Goal: Information Seeking & Learning: Check status

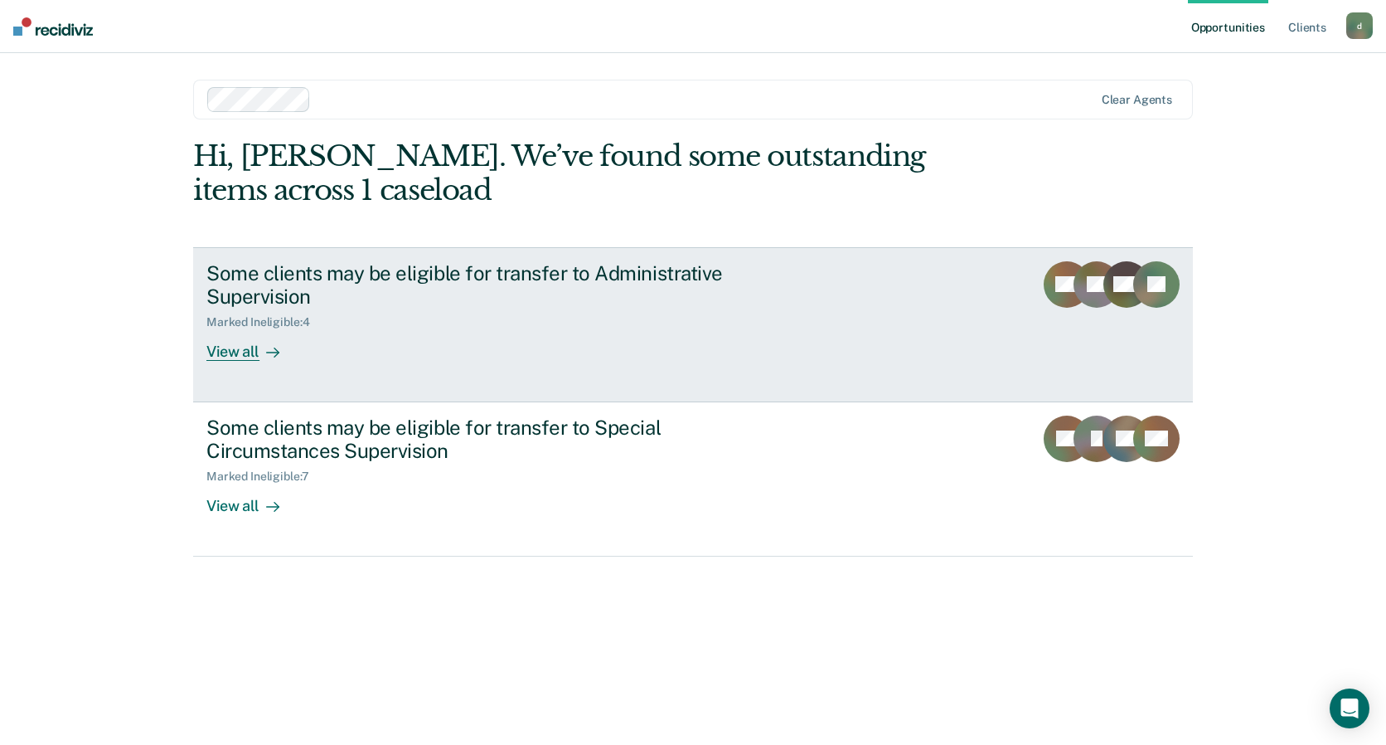
click at [252, 358] on div "View all" at bounding box center [252, 345] width 93 height 32
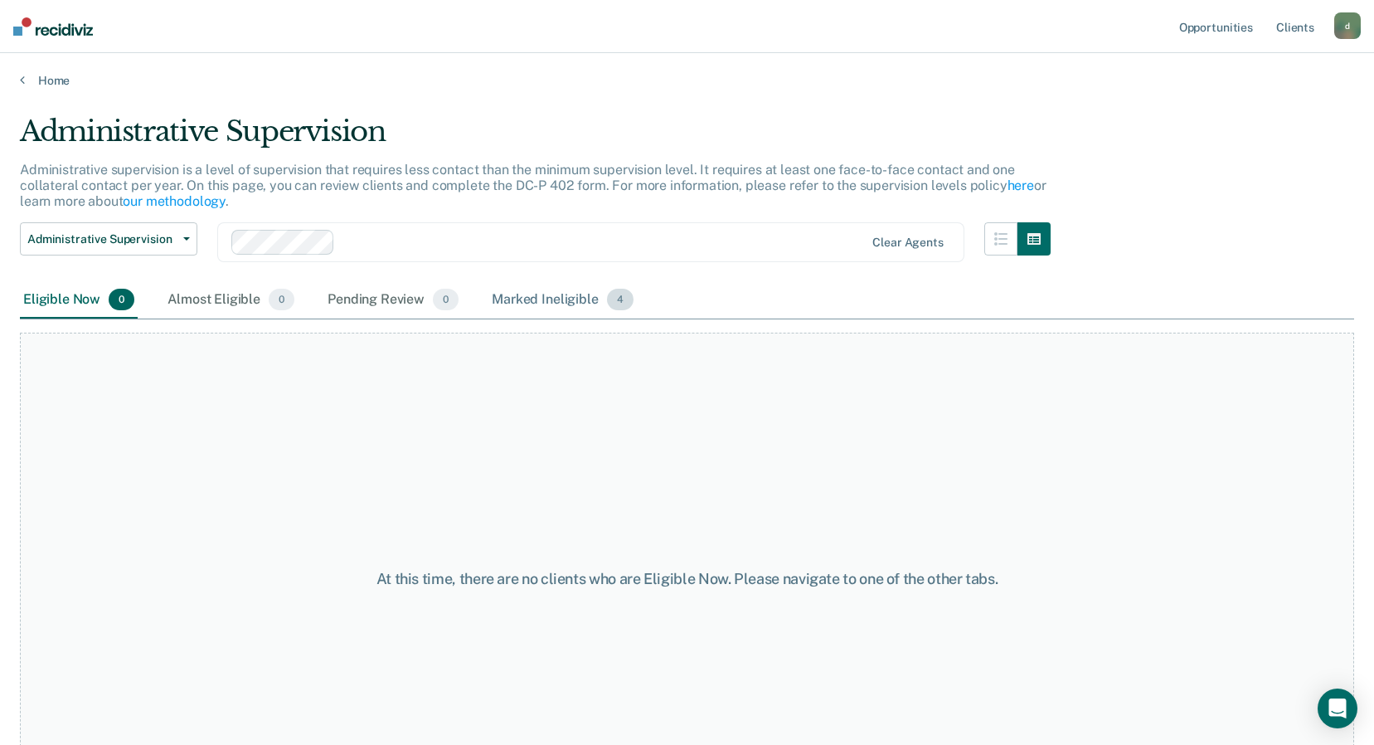
click at [586, 299] on div "Marked Ineligible 4" at bounding box center [562, 300] width 148 height 36
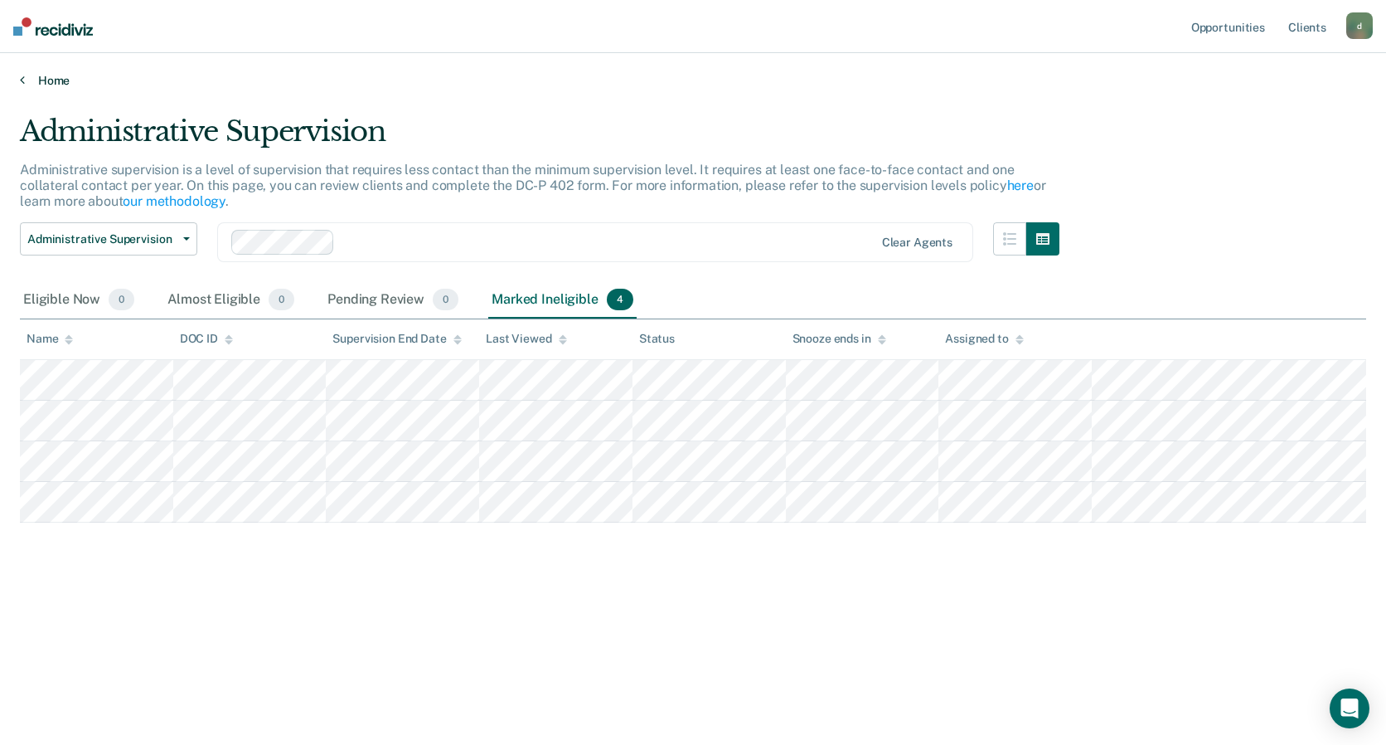
click at [41, 78] on link "Home" at bounding box center [693, 80] width 1347 height 15
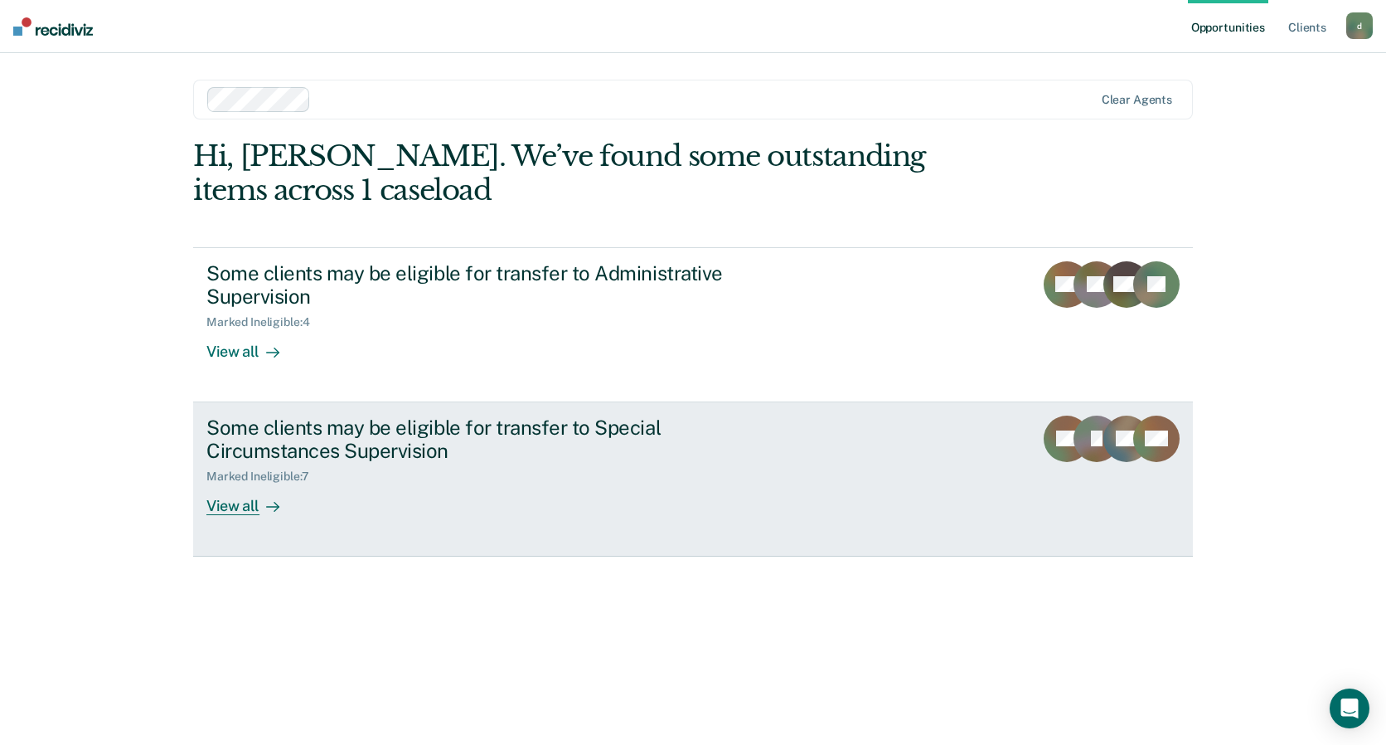
click at [613, 456] on div "Some clients may be eligible for transfer to Special Circumstances Supervision" at bounding box center [497, 439] width 582 height 48
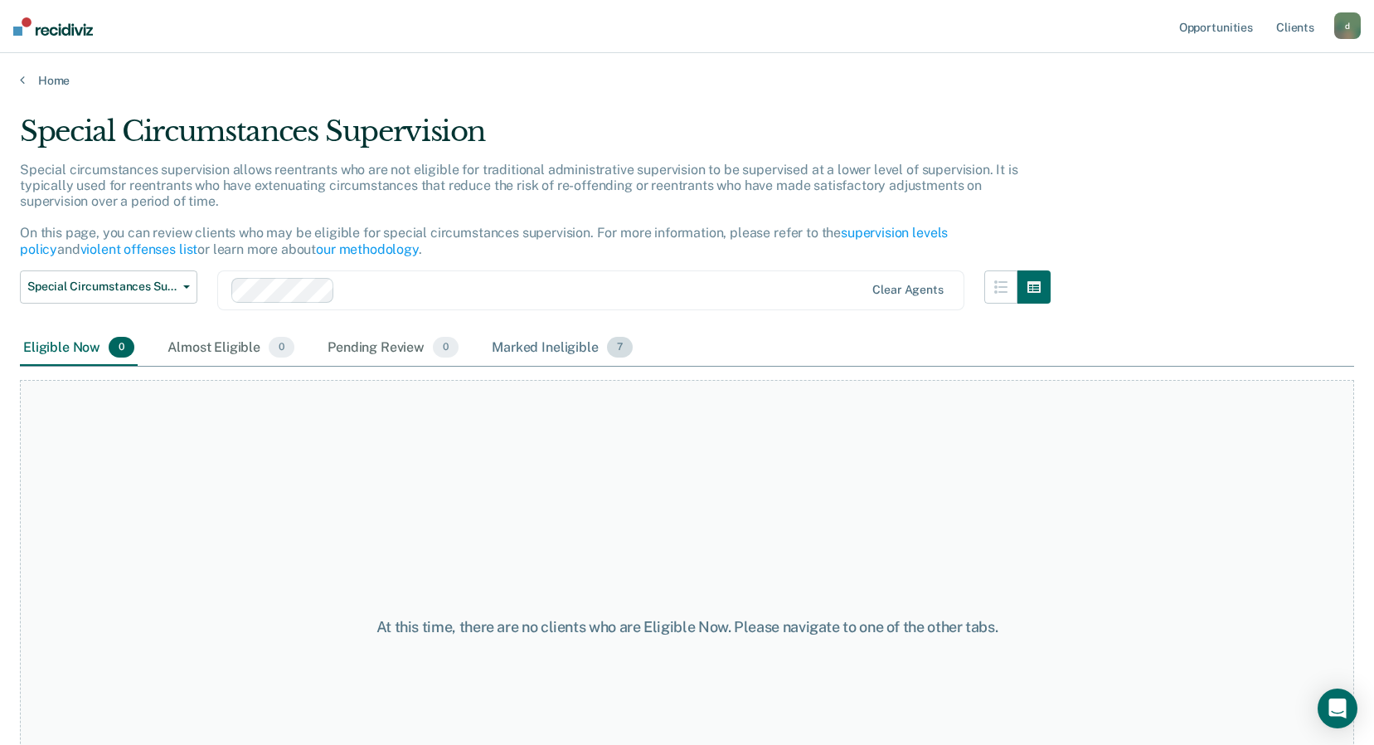
click at [607, 348] on span "7" at bounding box center [620, 348] width 26 height 22
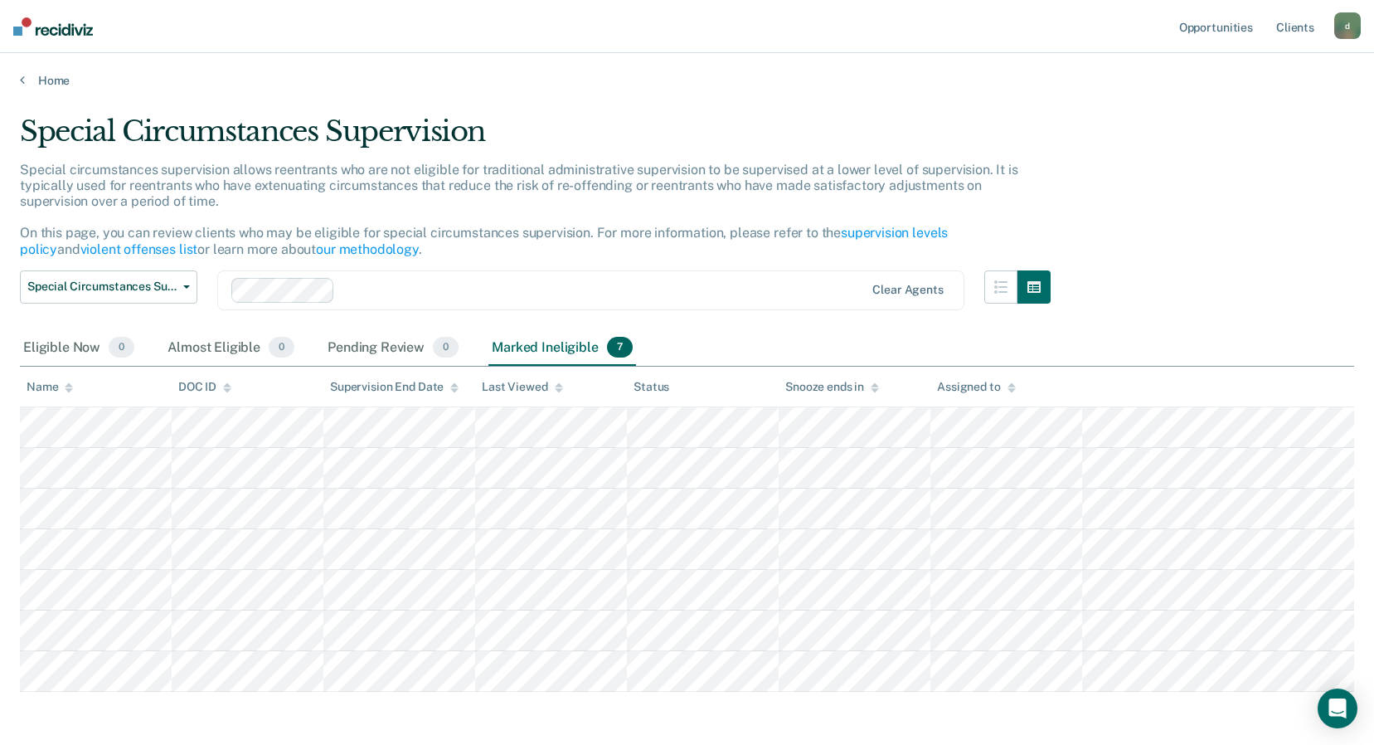
scroll to position [66, 0]
